Goal: Transaction & Acquisition: Purchase product/service

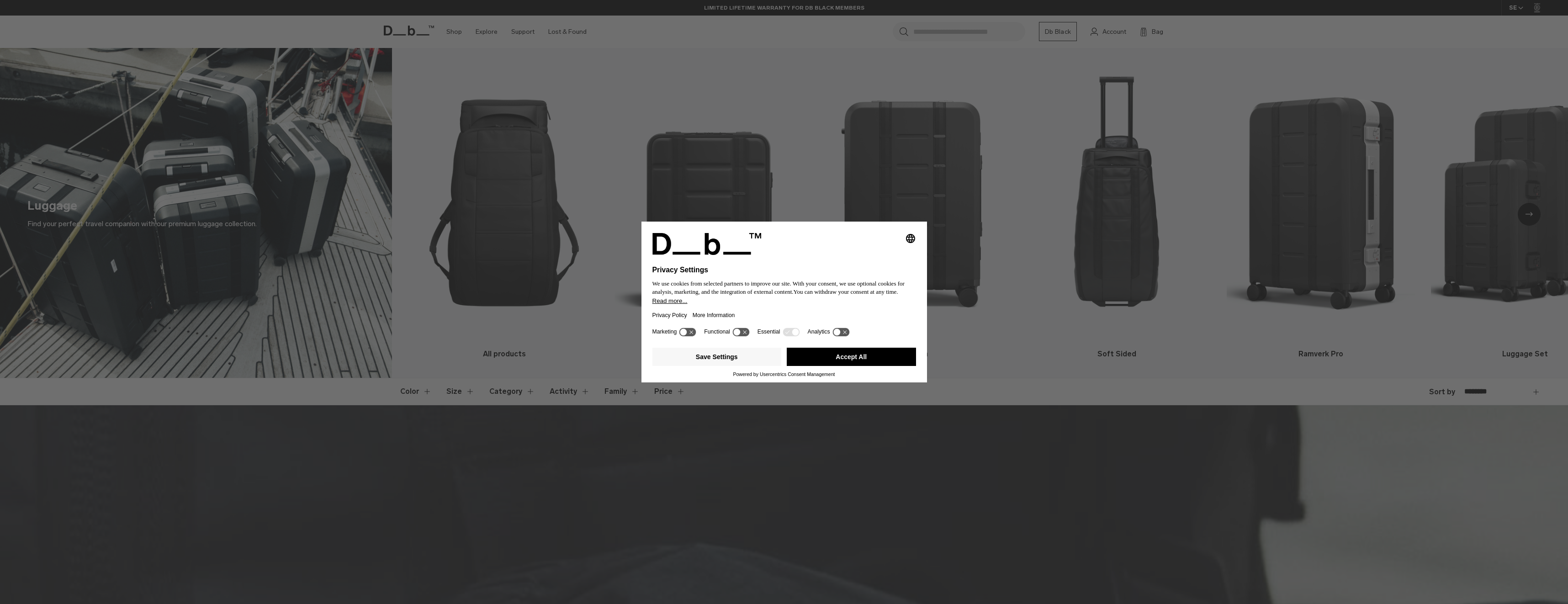
click at [825, 353] on button "Accept All" at bounding box center [851, 357] width 130 height 18
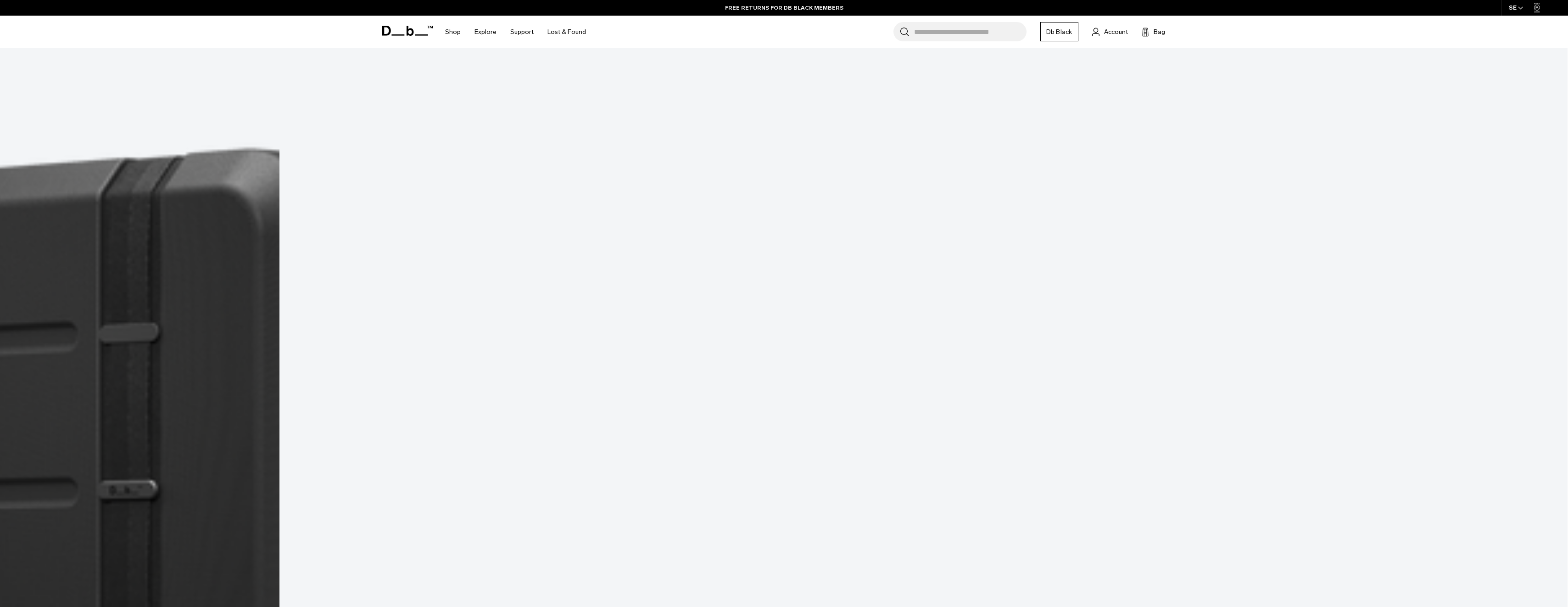
scroll to position [3031, 0]
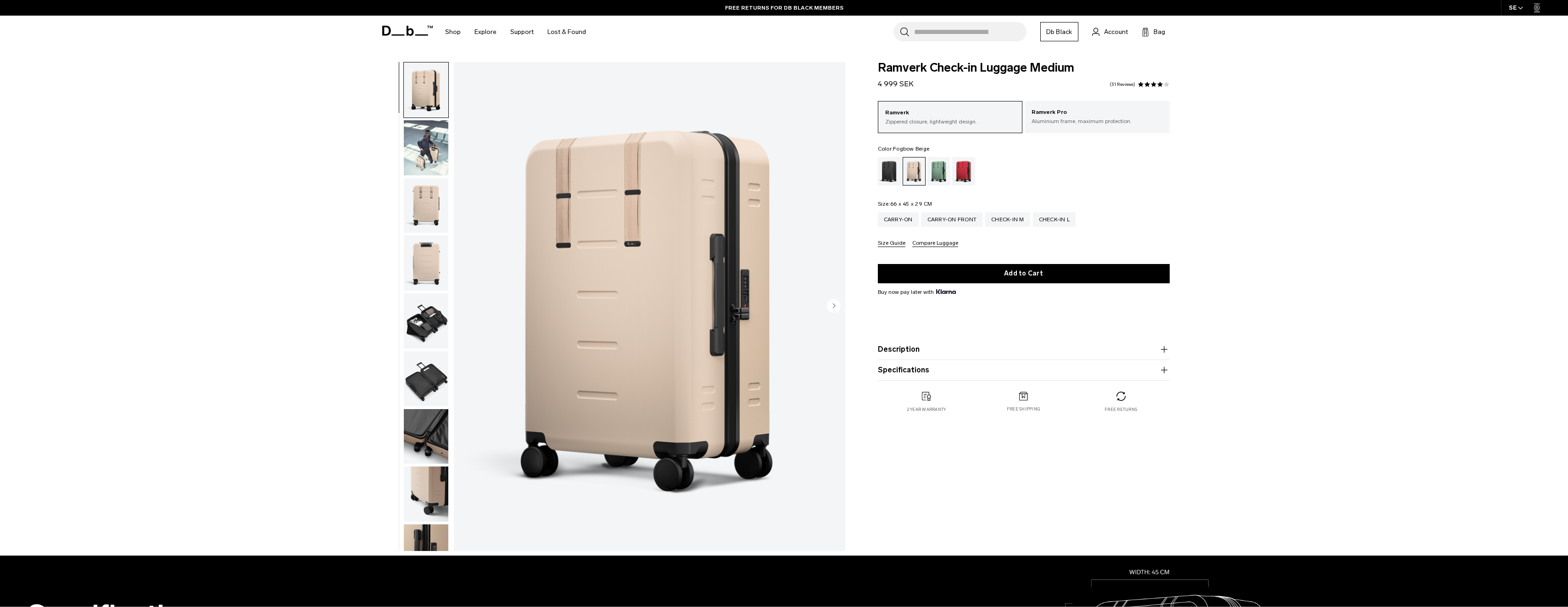
click at [415, 135] on img "button" at bounding box center [426, 148] width 44 height 55
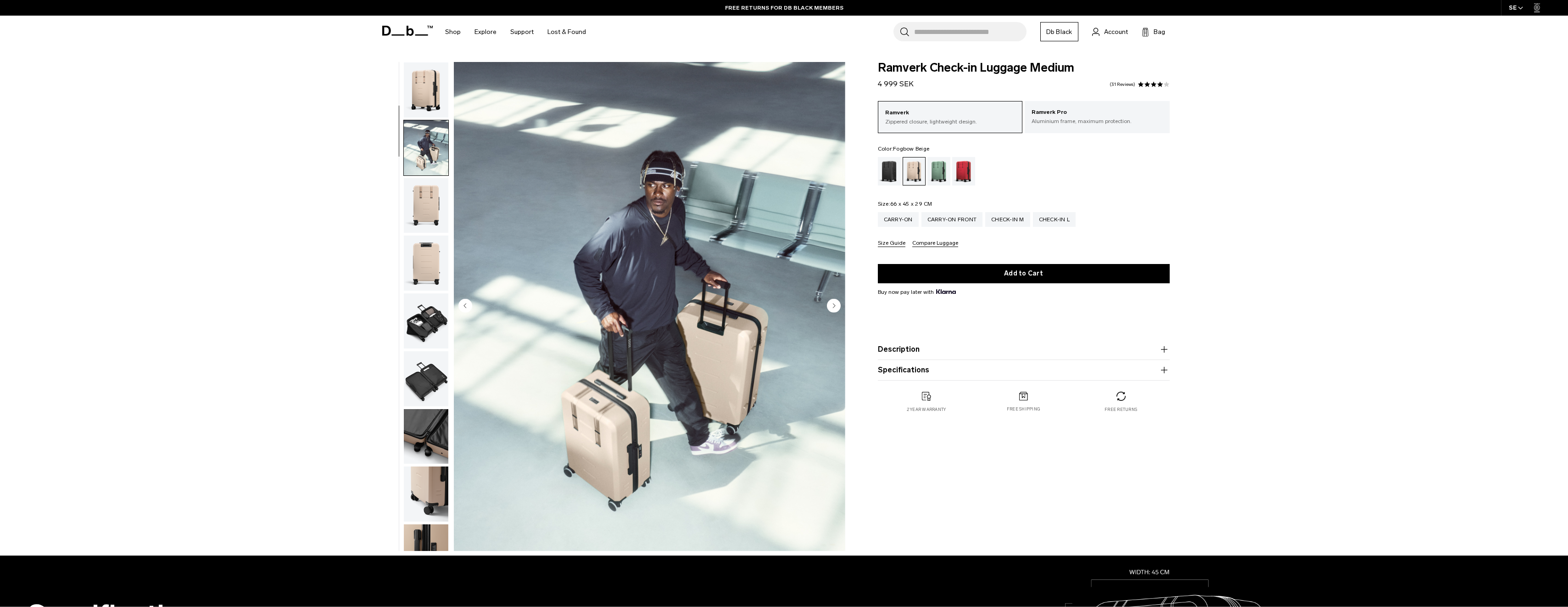
click at [424, 324] on img "button" at bounding box center [426, 321] width 44 height 55
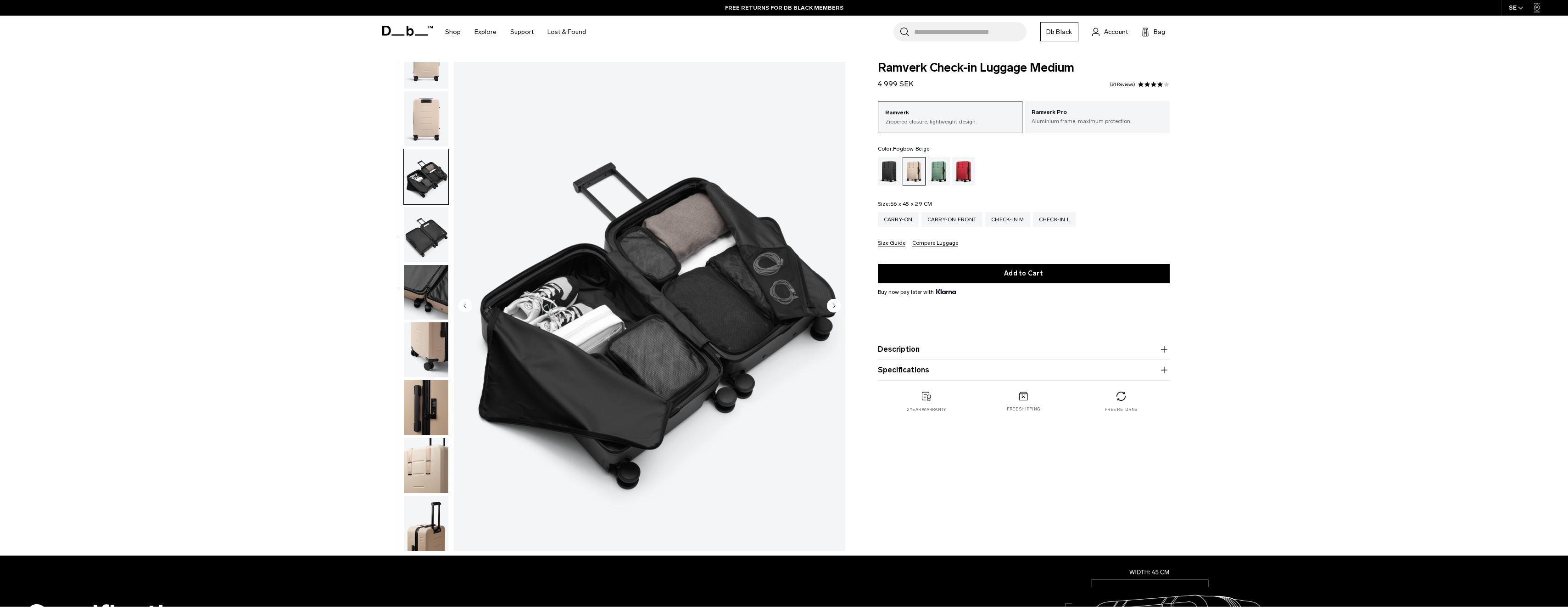
scroll to position [145, 0]
click at [420, 241] on img "button" at bounding box center [426, 234] width 44 height 55
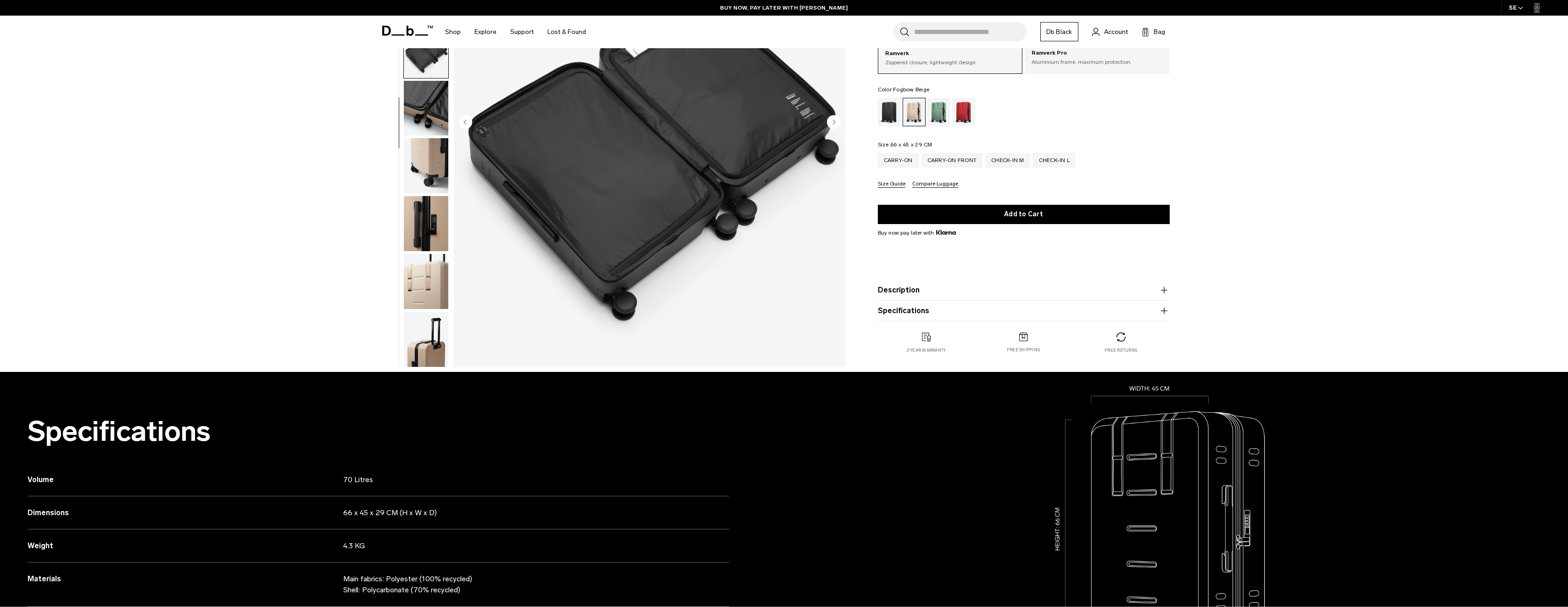
scroll to position [0, 0]
